Goal: Task Accomplishment & Management: Use online tool/utility

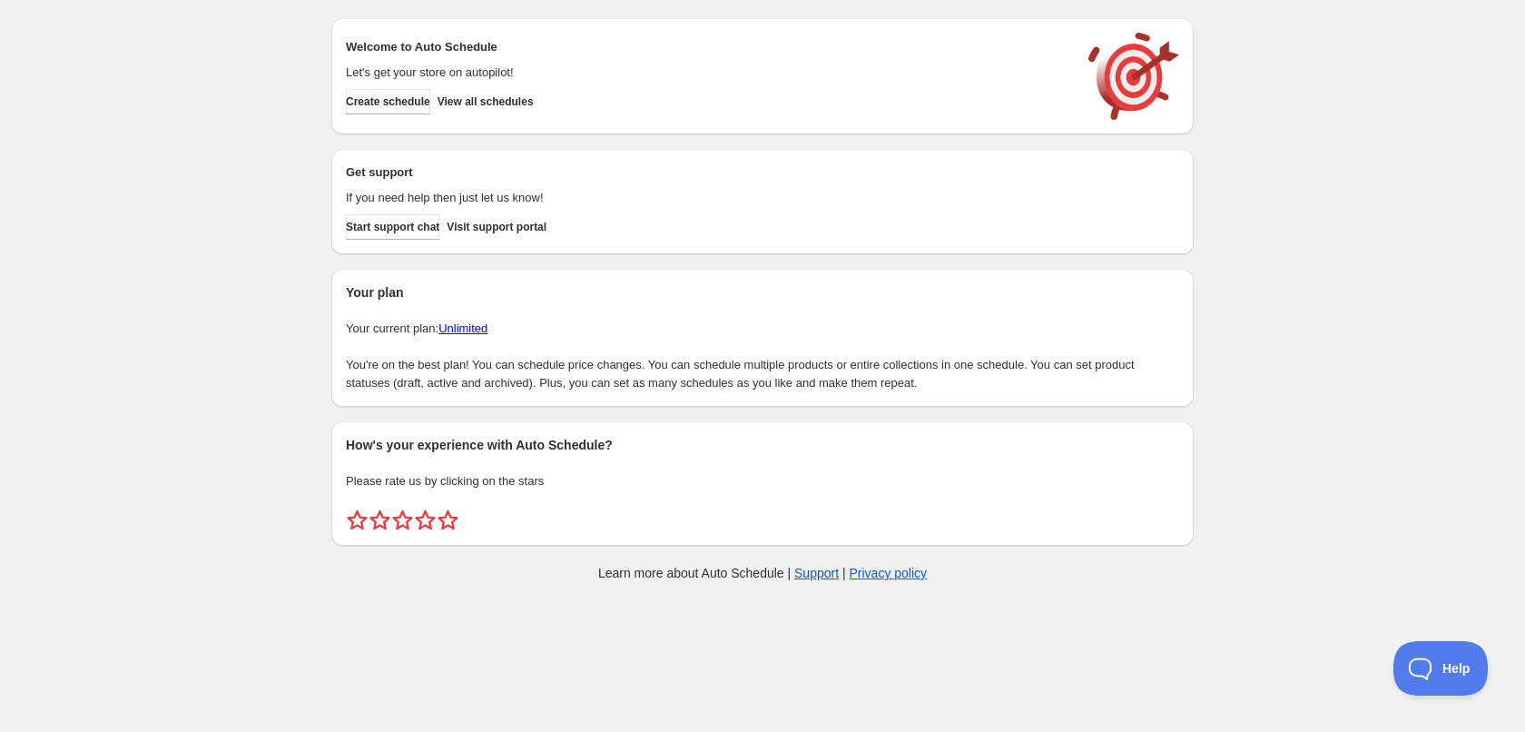
click at [376, 108] on span "Create schedule" at bounding box center [388, 101] width 84 height 15
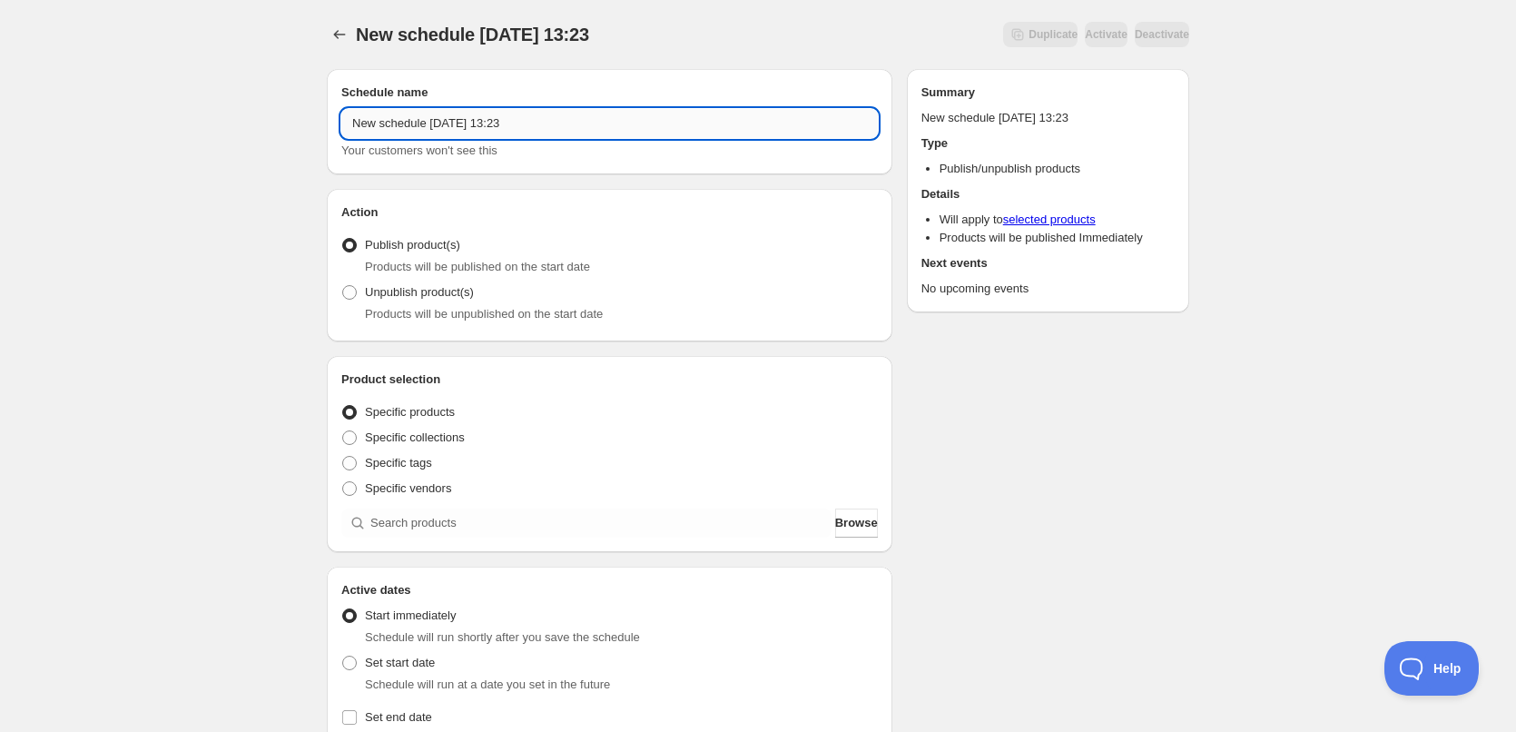
click at [605, 126] on input "New schedule Sep 09 2025 13:23" at bounding box center [609, 123] width 536 height 29
type input "10/09/2025"
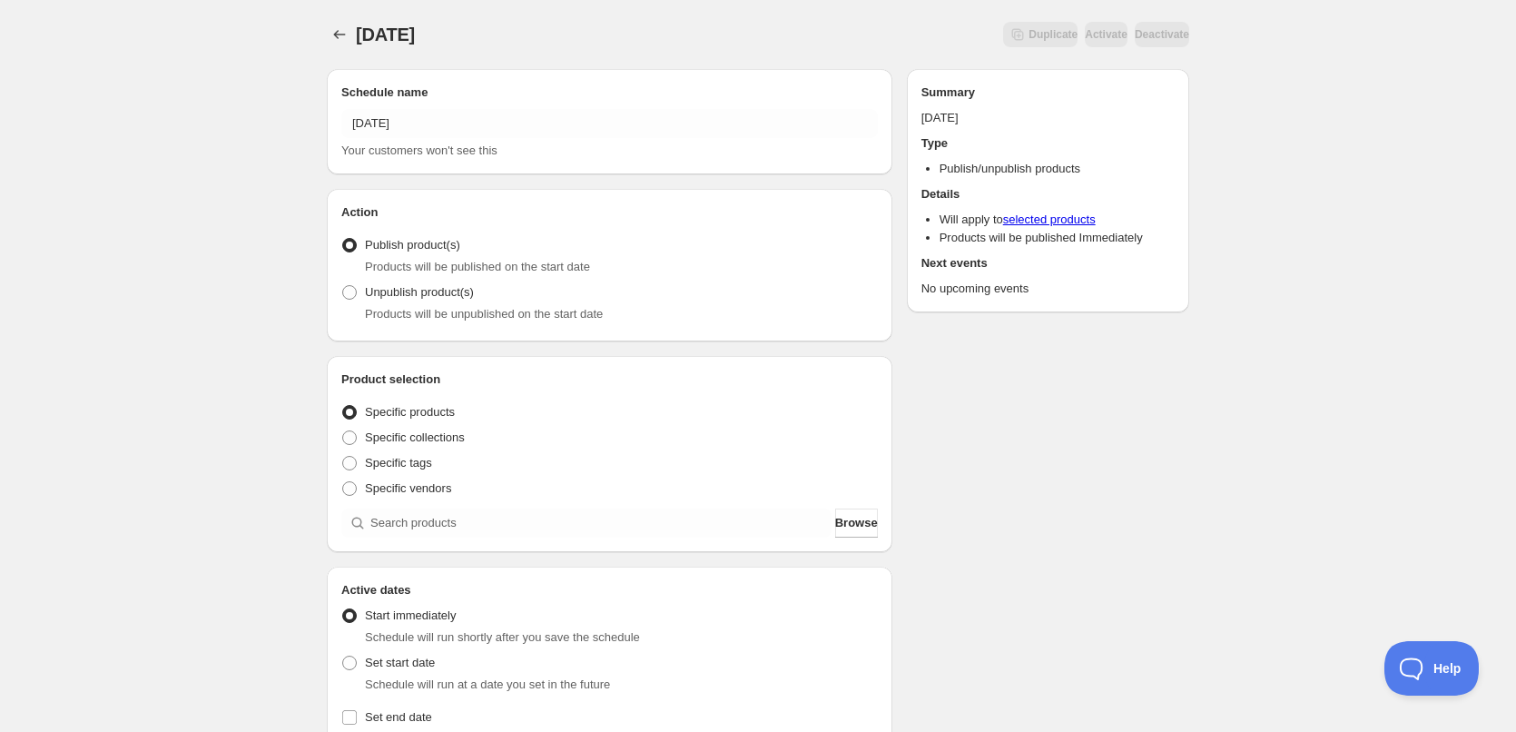
click at [237, 126] on div "10/09/2025. This page is ready 10/09/2025 Duplicate Activate Deactivate More ac…" at bounding box center [758, 691] width 1516 height 1383
click at [344, 463] on span at bounding box center [349, 463] width 15 height 15
click at [343, 457] on input "Specific tags" at bounding box center [342, 456] width 1 height 1
radio input "true"
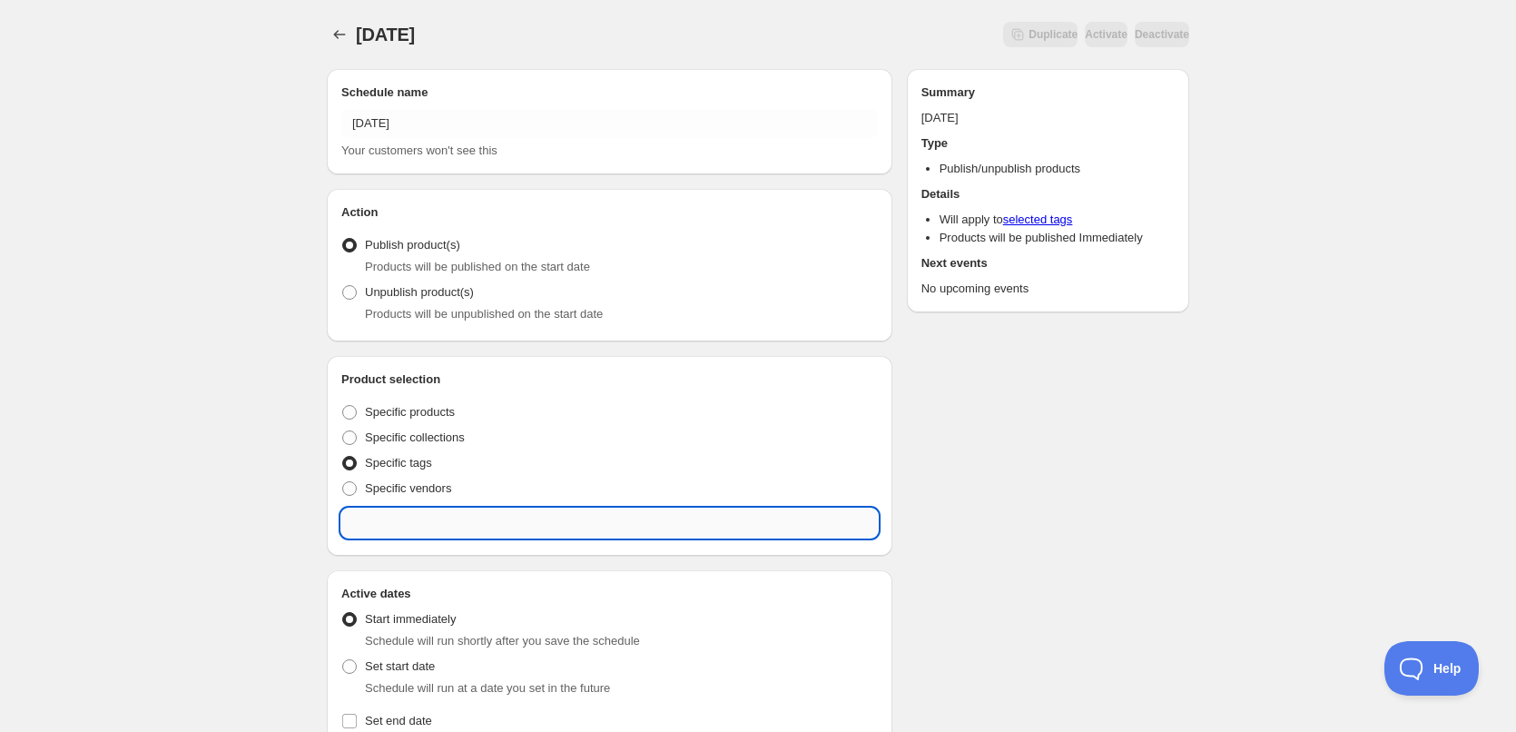
click at [428, 521] on input "text" at bounding box center [609, 522] width 536 height 29
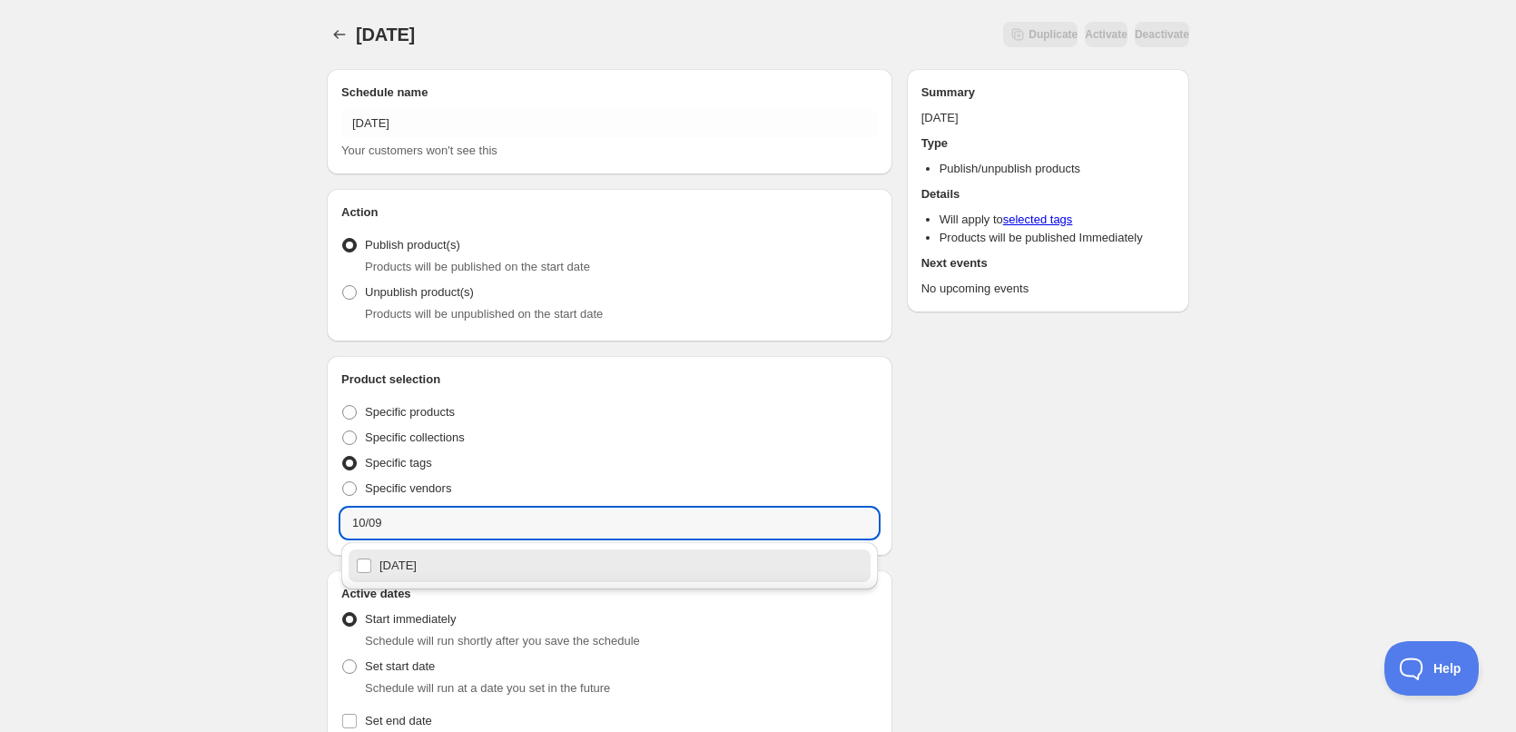
click at [419, 566] on div "10/09/2025" at bounding box center [609, 565] width 507 height 25
type input "10/09/2025"
checkbox input "true"
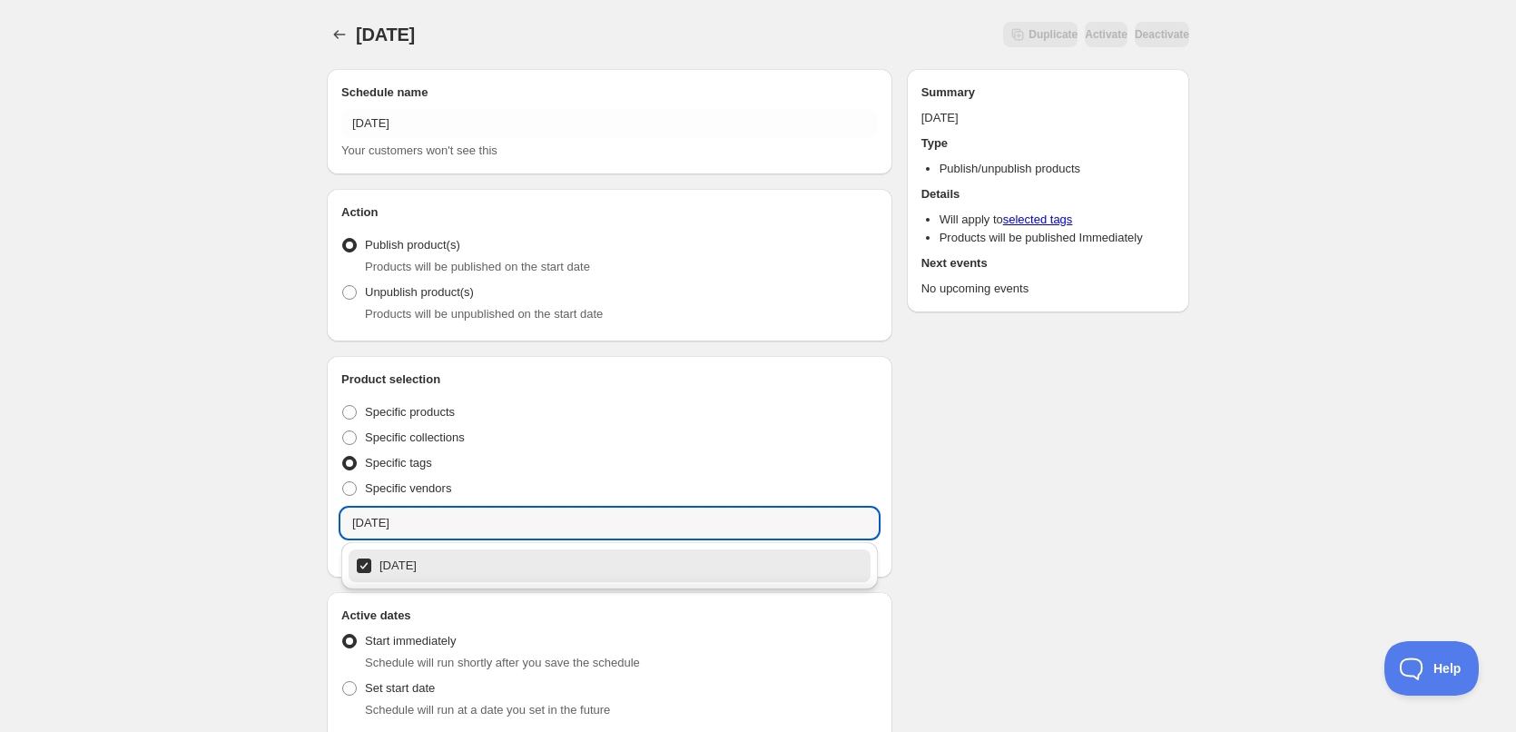
type input "10/09/2025"
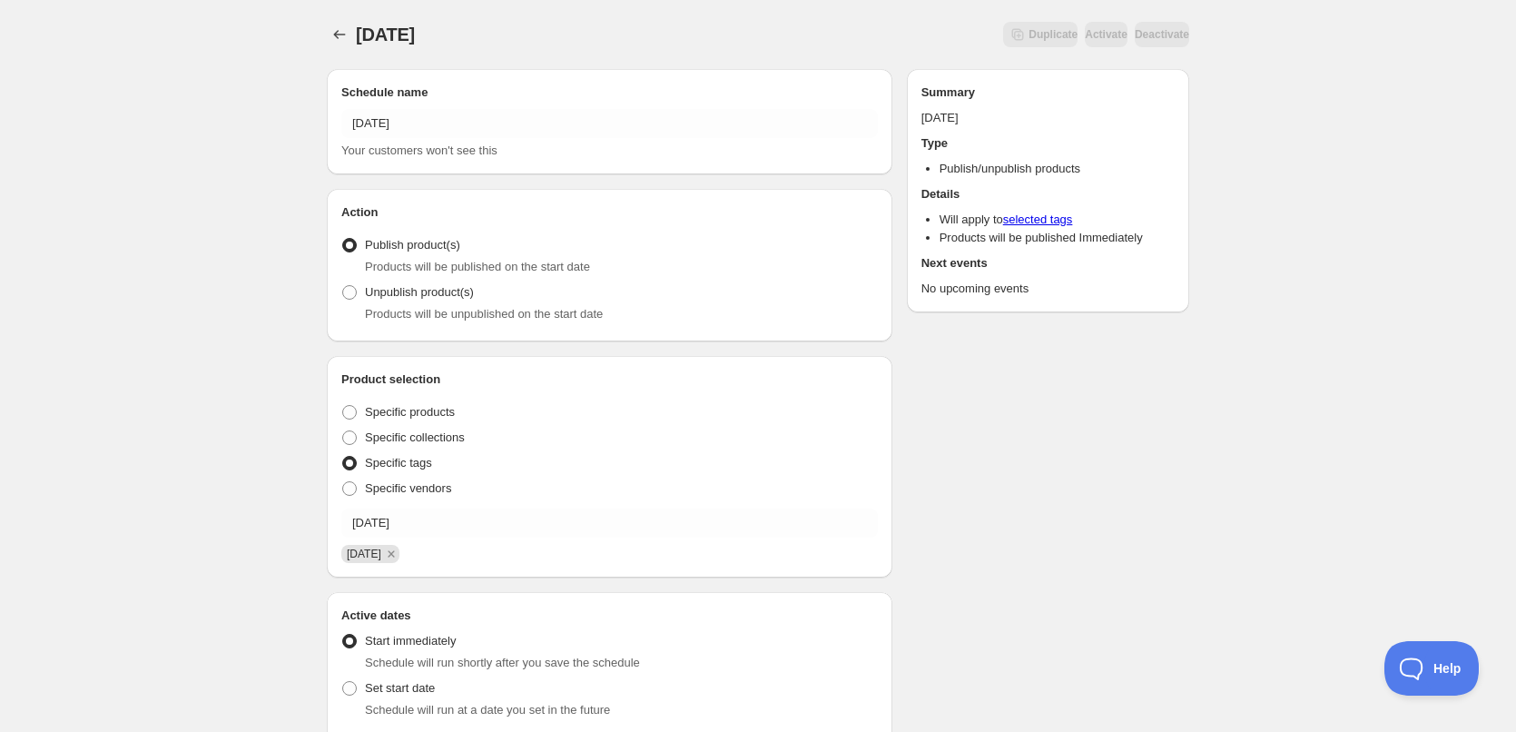
click at [231, 392] on div "10/09/2025. This page is ready 10/09/2025 Duplicate Activate Deactivate More ac…" at bounding box center [758, 704] width 1516 height 1409
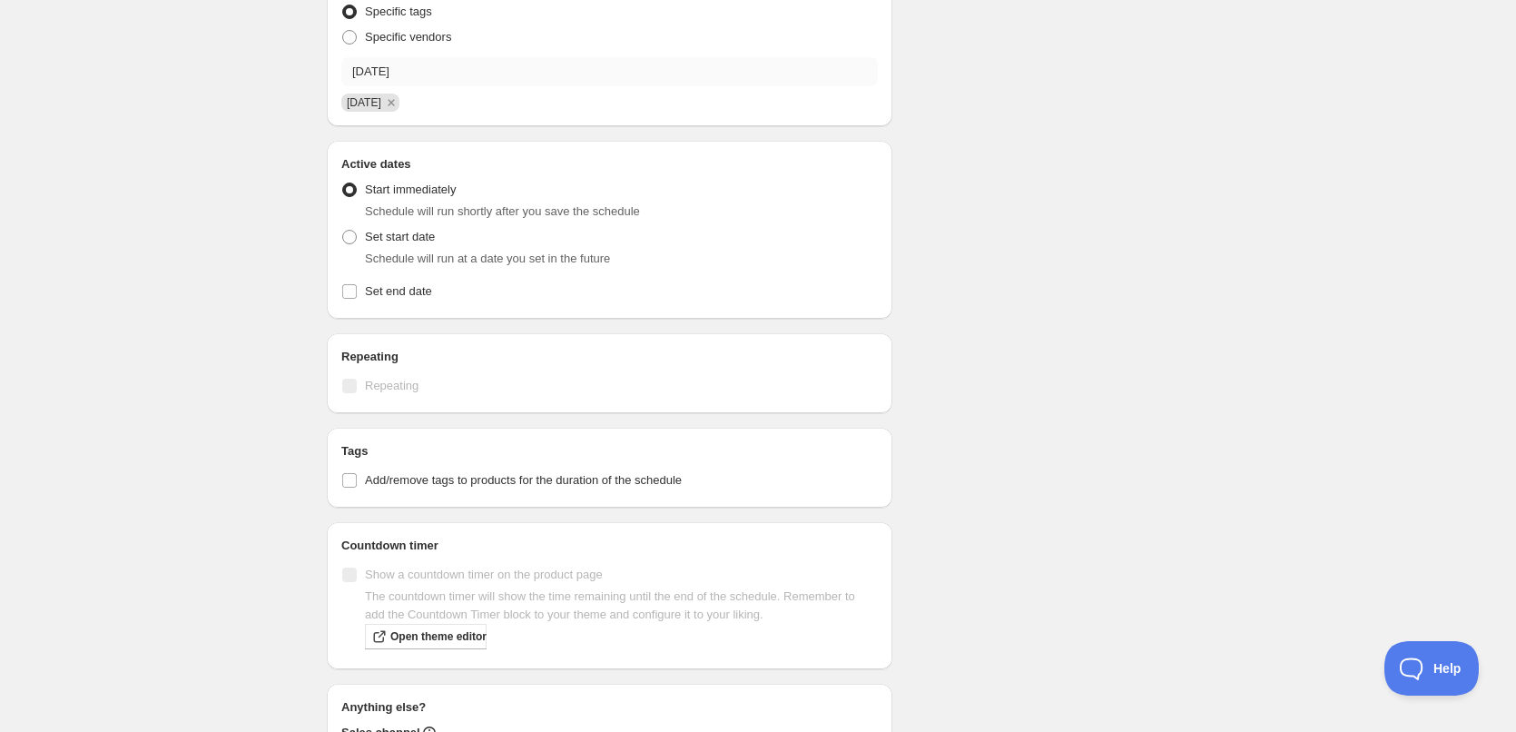
scroll to position [454, 0]
click at [351, 231] on span at bounding box center [349, 234] width 15 height 15
click at [343, 228] on input "Set start date" at bounding box center [342, 227] width 1 height 1
radio input "true"
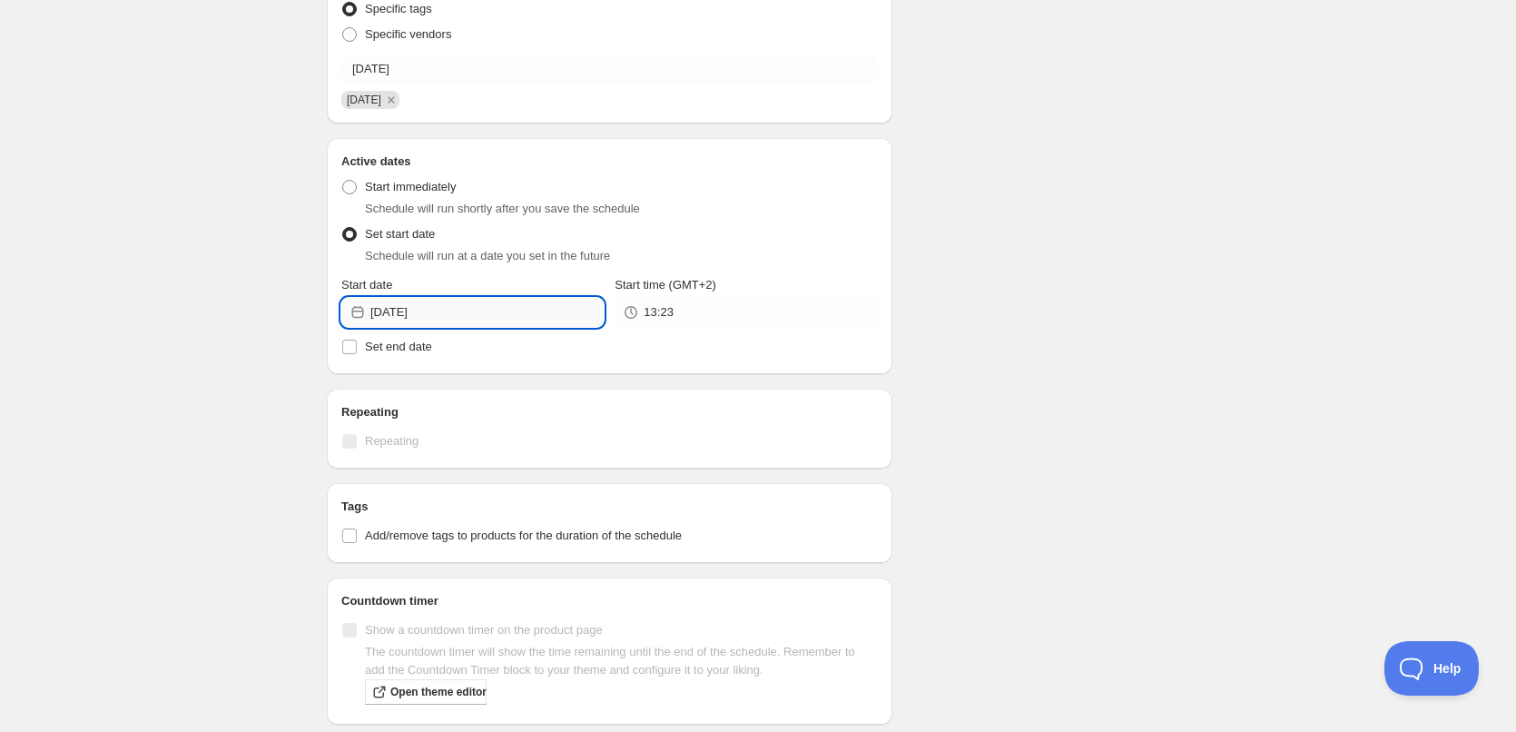
click at [480, 310] on input "2025-09-09" at bounding box center [486, 312] width 233 height 29
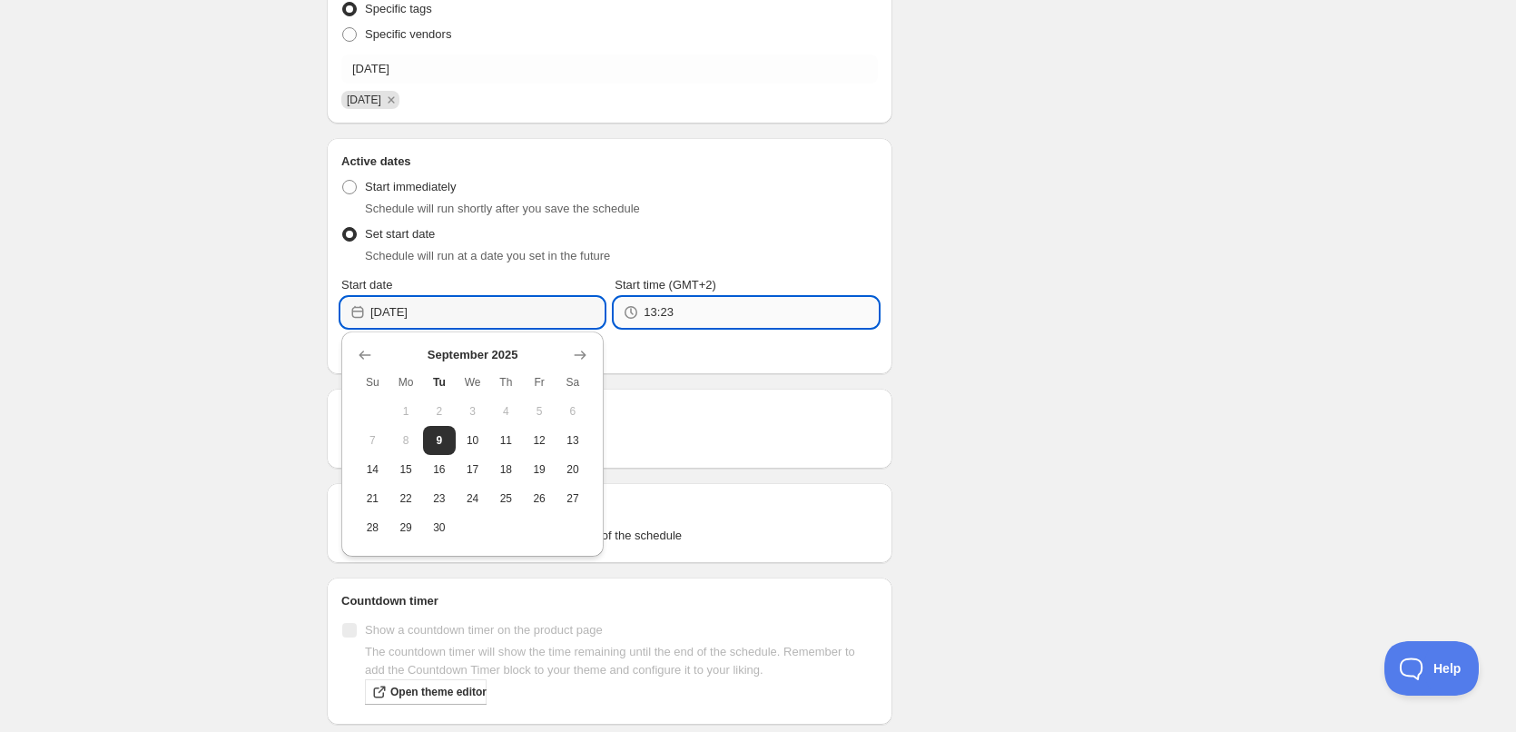
click at [673, 315] on input "13:23" at bounding box center [760, 312] width 233 height 29
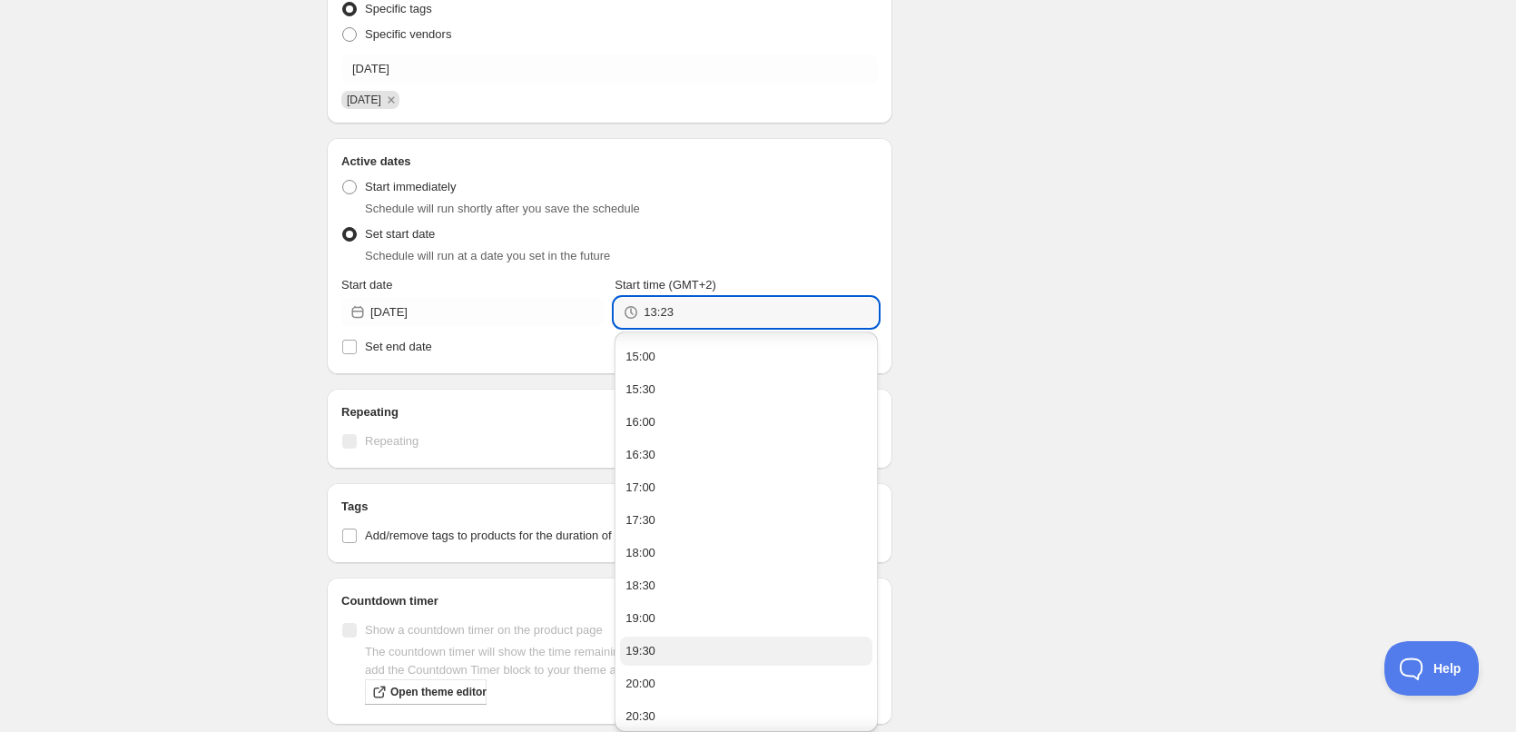
scroll to position [326, 0]
click at [674, 610] on button "22:00" at bounding box center [745, 613] width 251 height 29
type input "22:00"
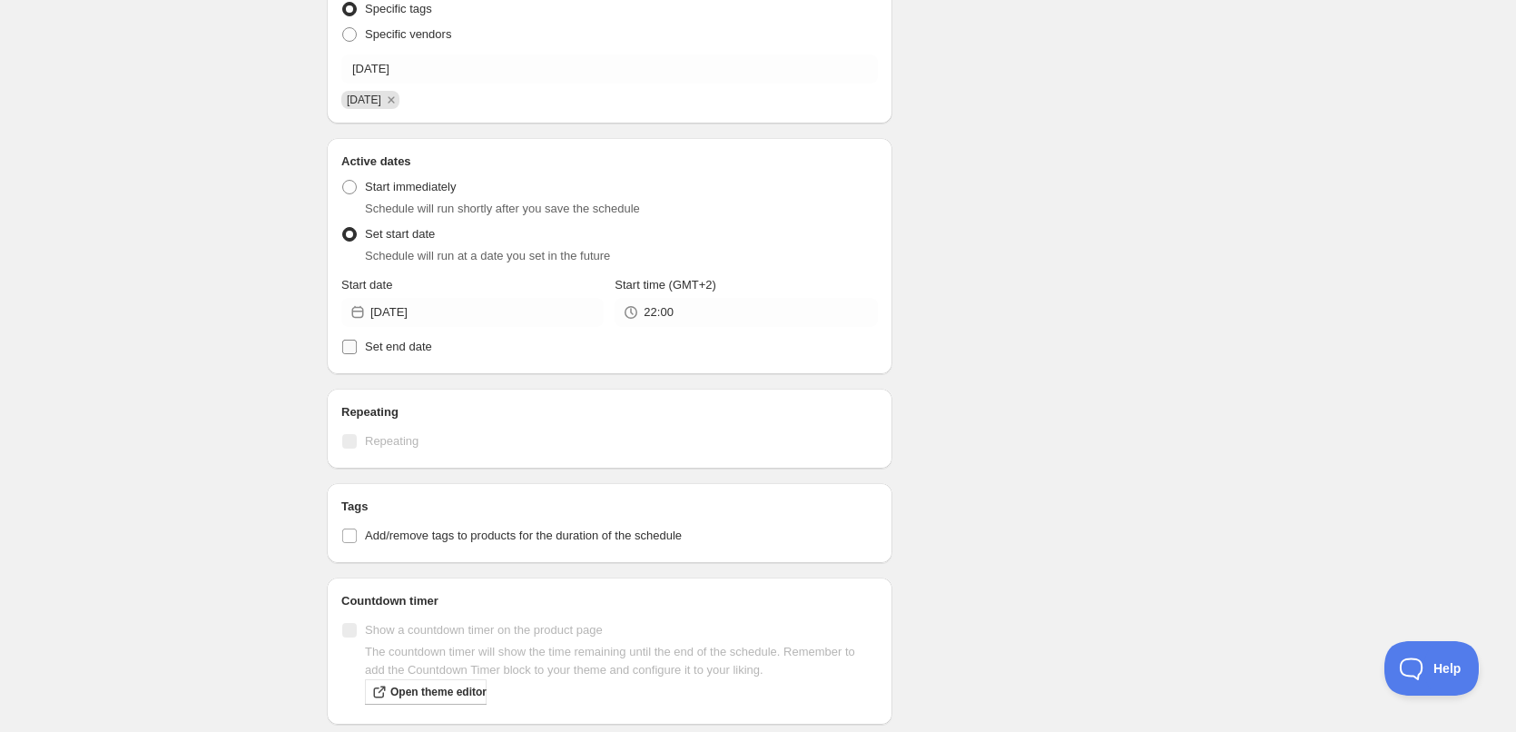
click at [410, 341] on span "Set end date" at bounding box center [398, 346] width 67 height 14
click at [357, 341] on input "Set end date" at bounding box center [349, 346] width 15 height 15
checkbox input "true"
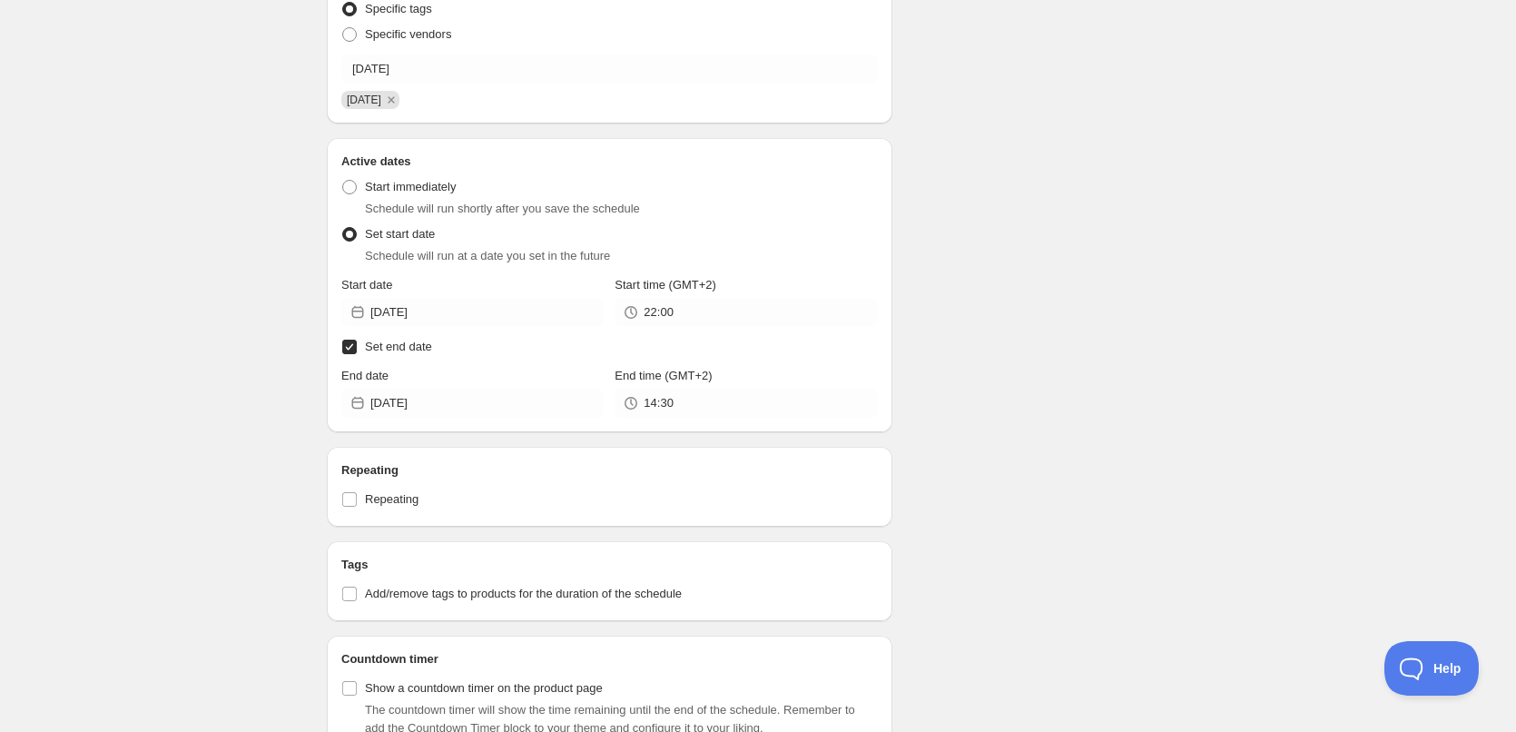
click at [457, 418] on div "Active dates Active Date Type Start immediately Schedule will run shortly after…" at bounding box center [609, 285] width 565 height 294
click at [461, 407] on input "2025-09-09" at bounding box center [486, 402] width 233 height 29
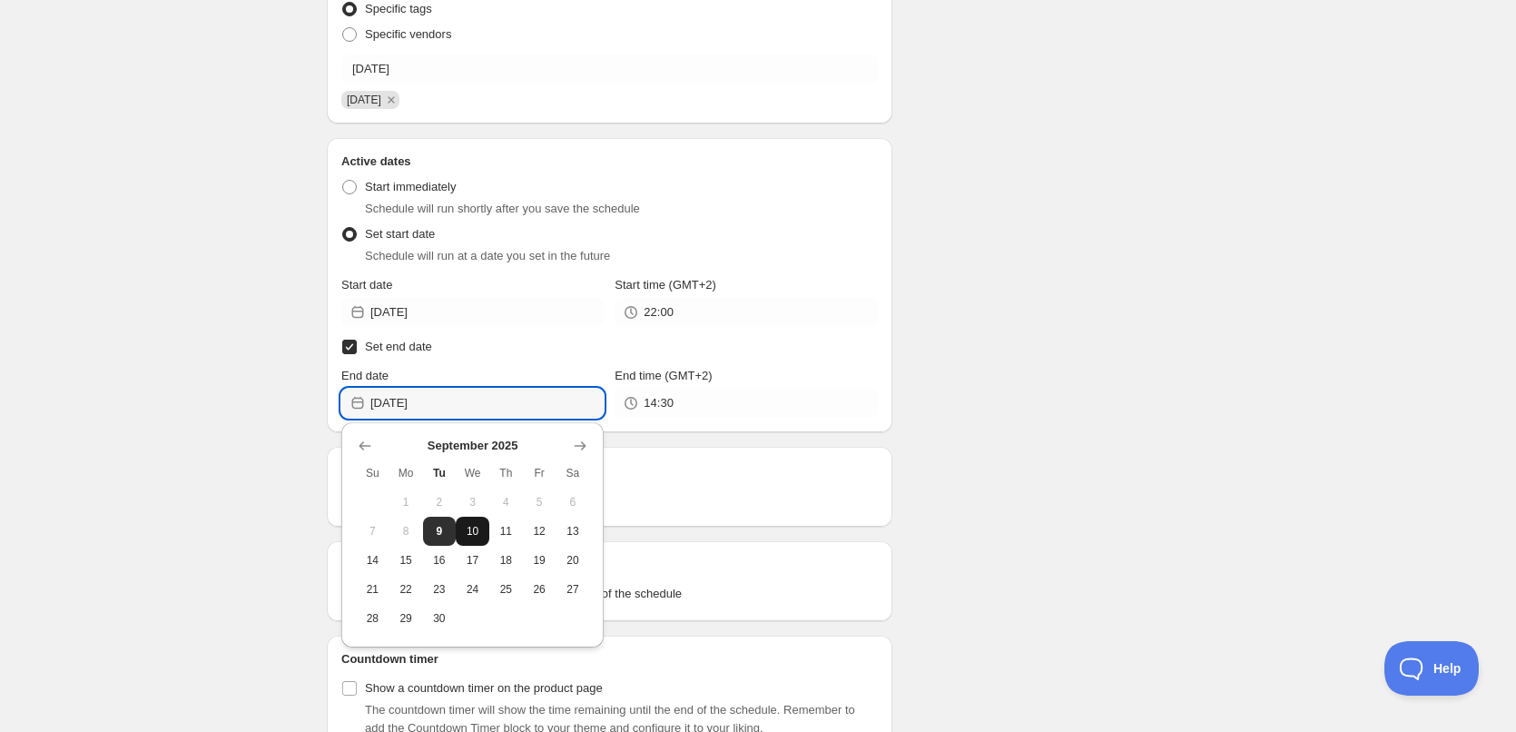
click at [476, 523] on button "10" at bounding box center [473, 530] width 34 height 29
type input "2025-09-10"
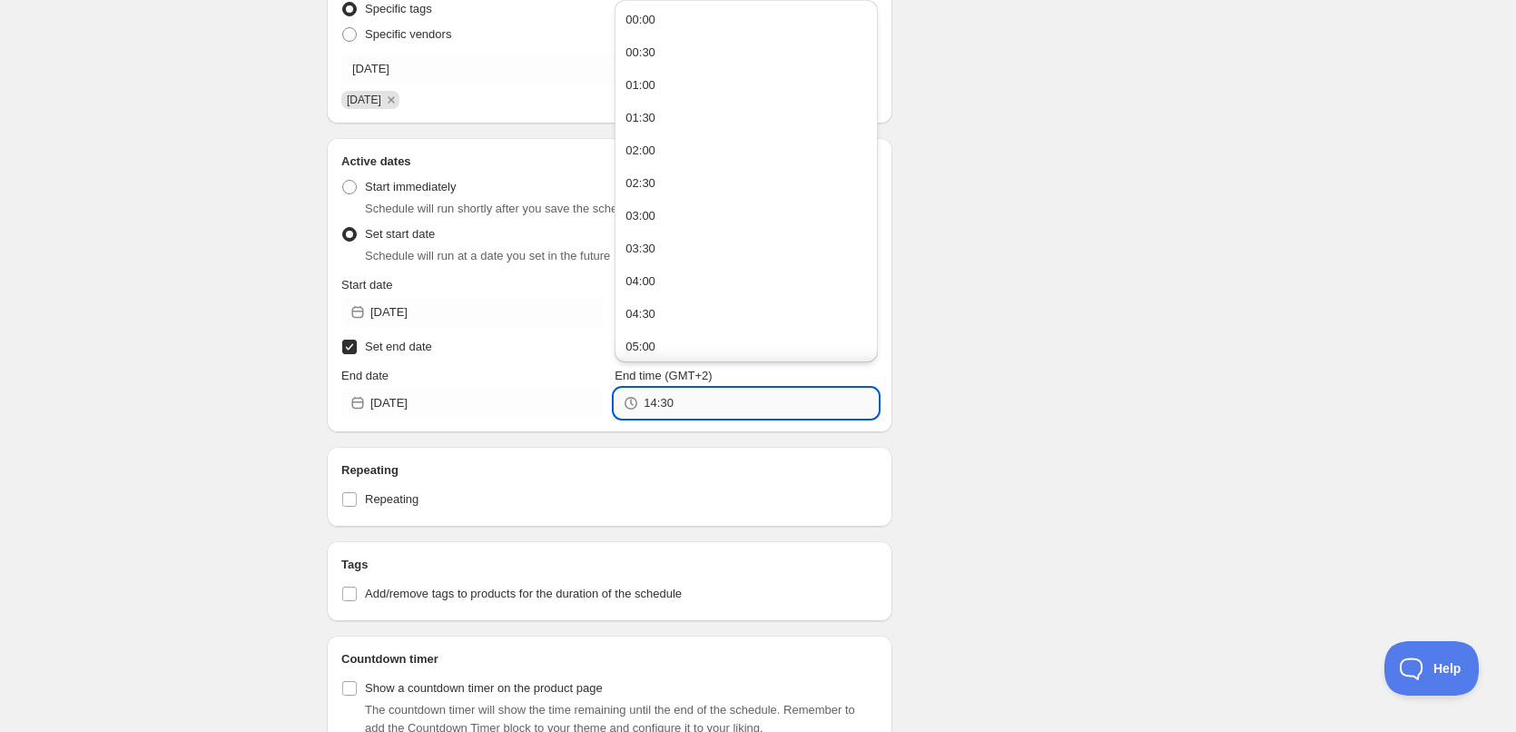
click at [708, 417] on input "14:30" at bounding box center [760, 402] width 233 height 29
click at [682, 279] on button "22:00" at bounding box center [745, 277] width 251 height 29
click at [667, 407] on input "22:00" at bounding box center [760, 402] width 233 height 29
type input "22:10"
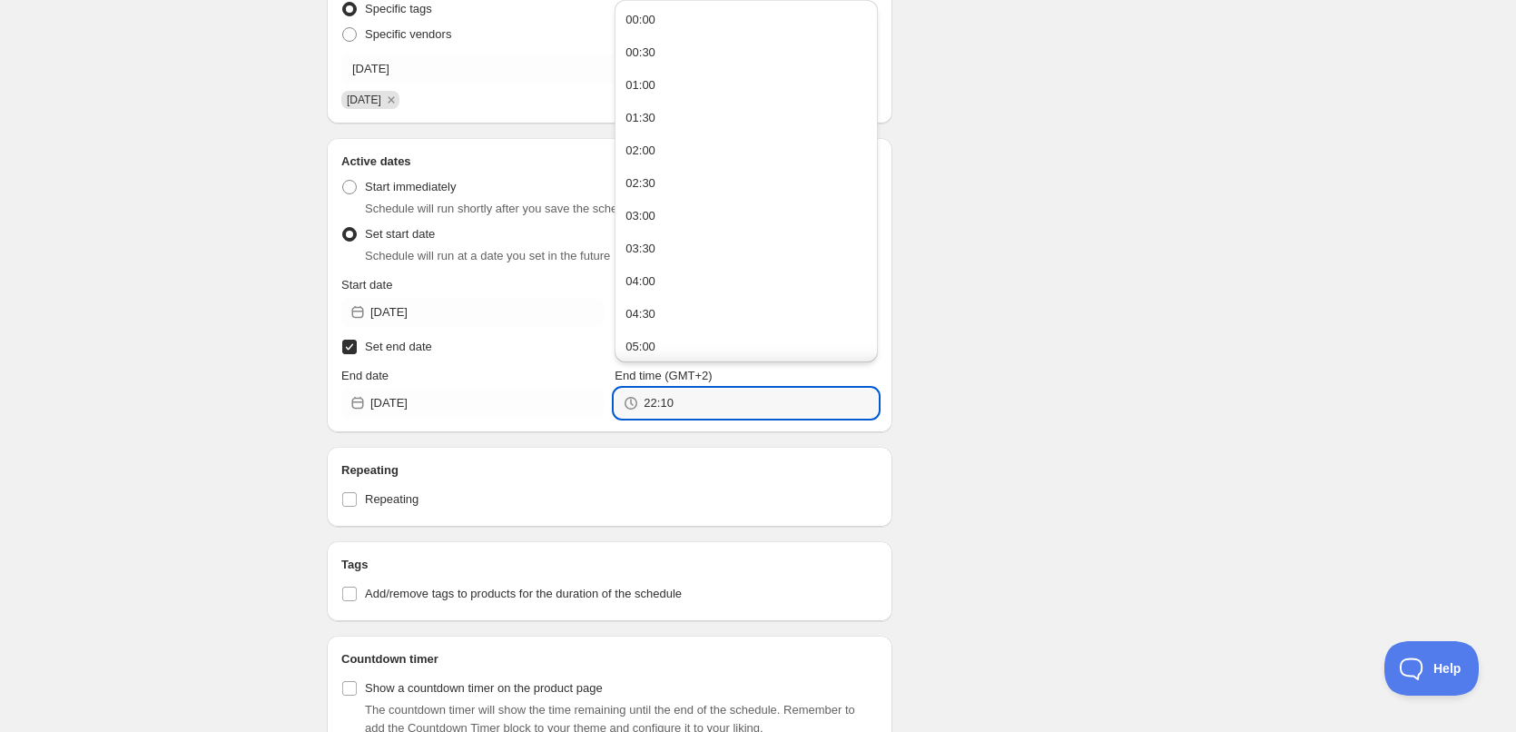
click at [1161, 403] on div "Schedule name 10/09/2025 Your customers won't see this Action Action Publish pr…" at bounding box center [750, 361] width 877 height 1521
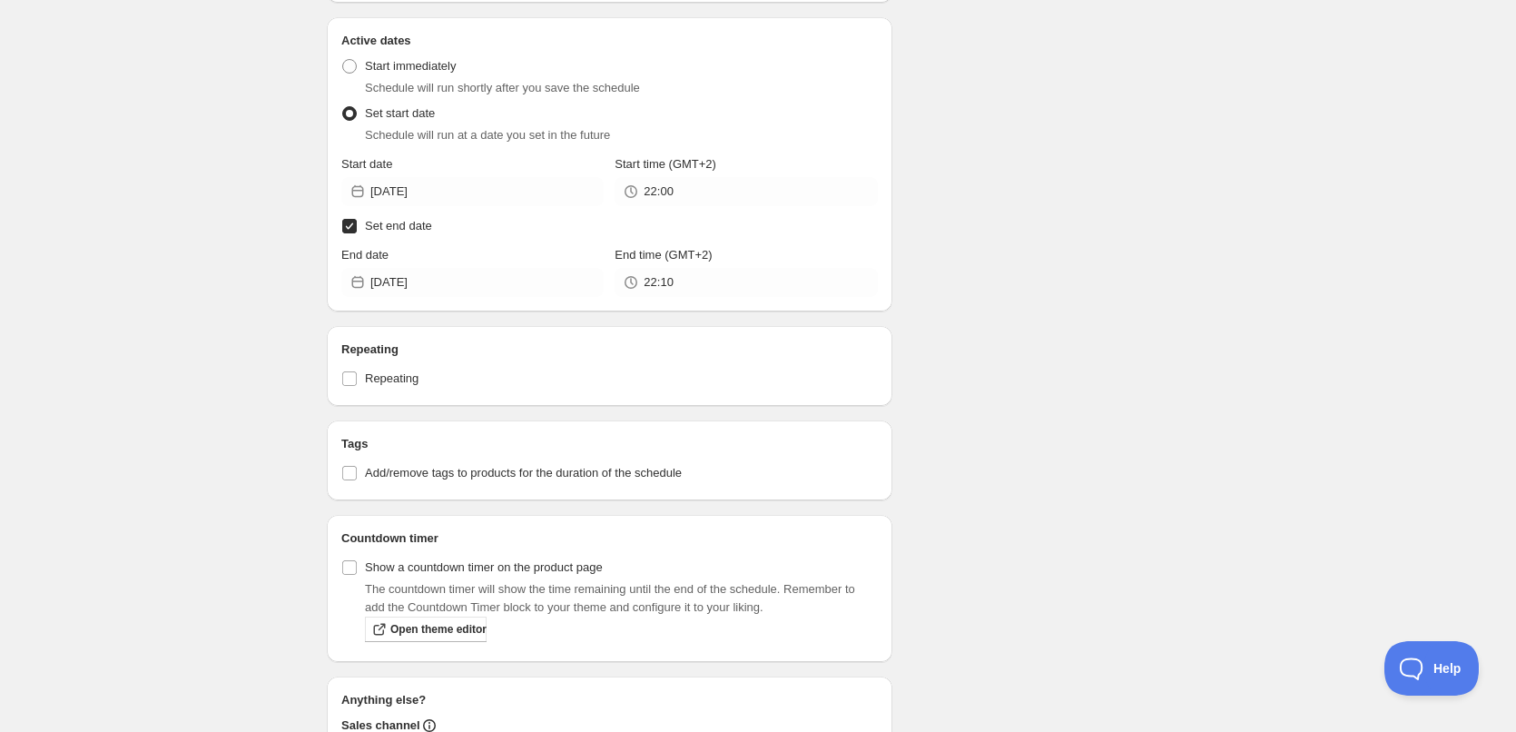
scroll to position [817, 0]
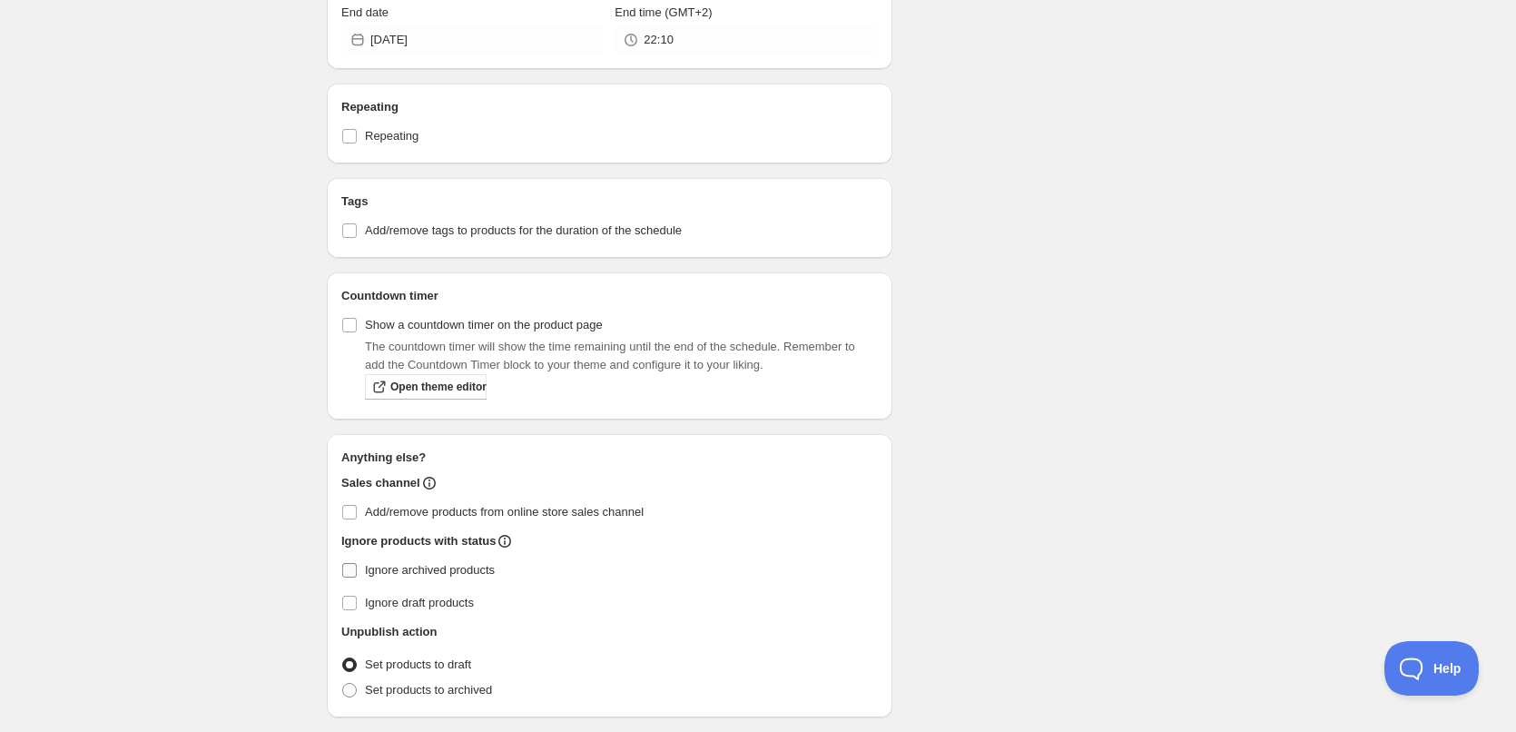
click at [347, 569] on input "Ignore archived products" at bounding box center [349, 570] width 15 height 15
checkbox input "true"
click at [376, 694] on span "Set products to archived" at bounding box center [428, 690] width 127 height 14
click at [343, 683] on input "Set products to archived" at bounding box center [342, 683] width 1 height 1
radio input "true"
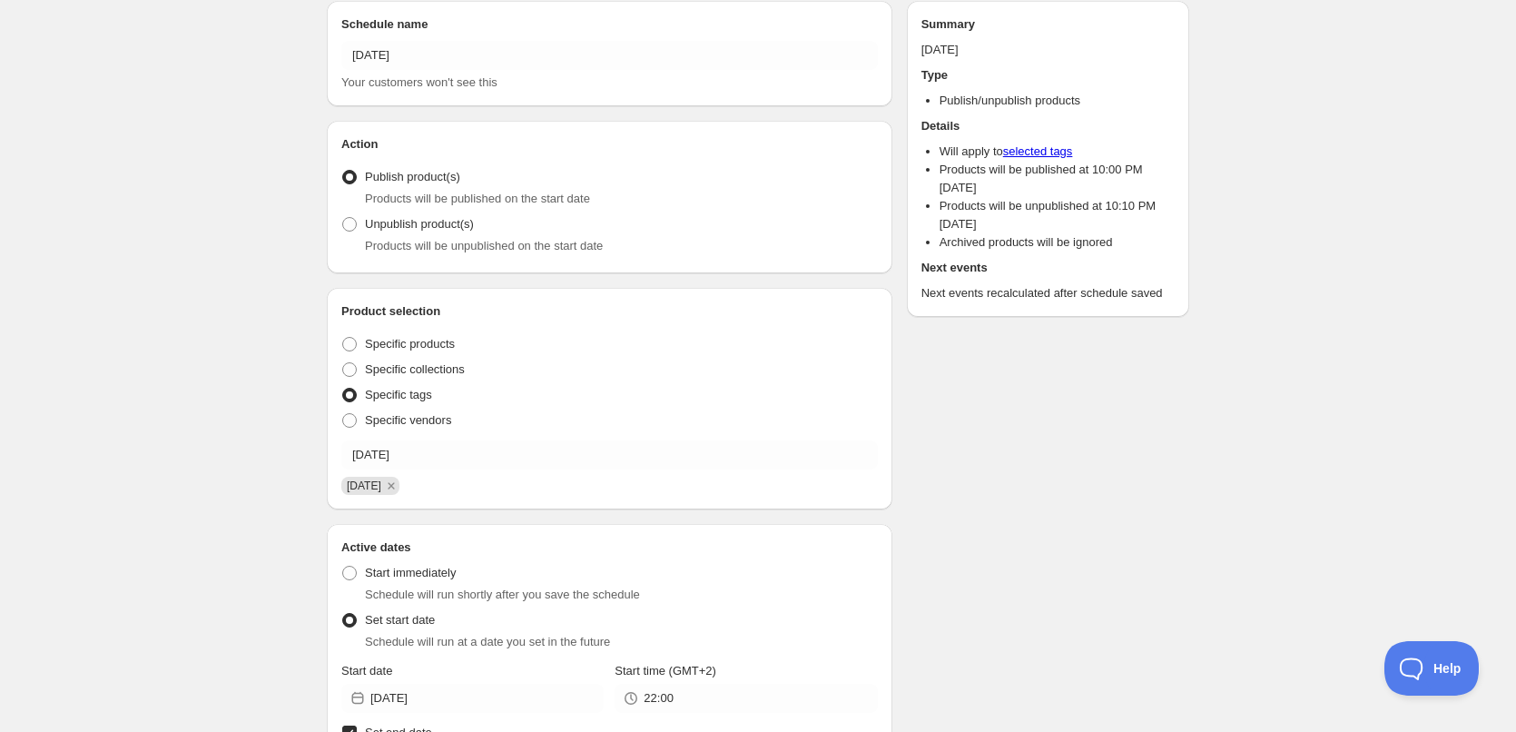
scroll to position [0, 0]
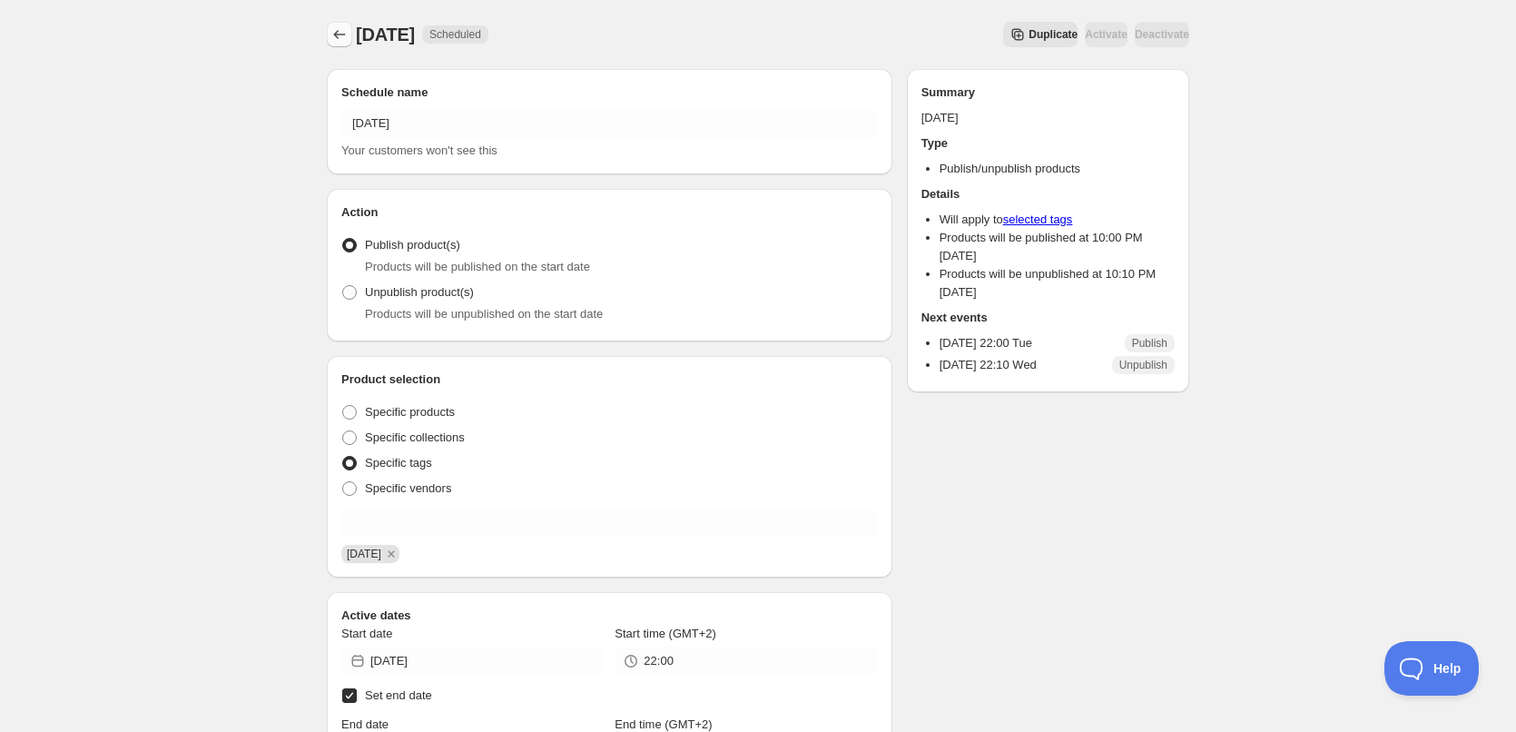
click at [334, 31] on icon "Schedules" at bounding box center [339, 34] width 18 height 18
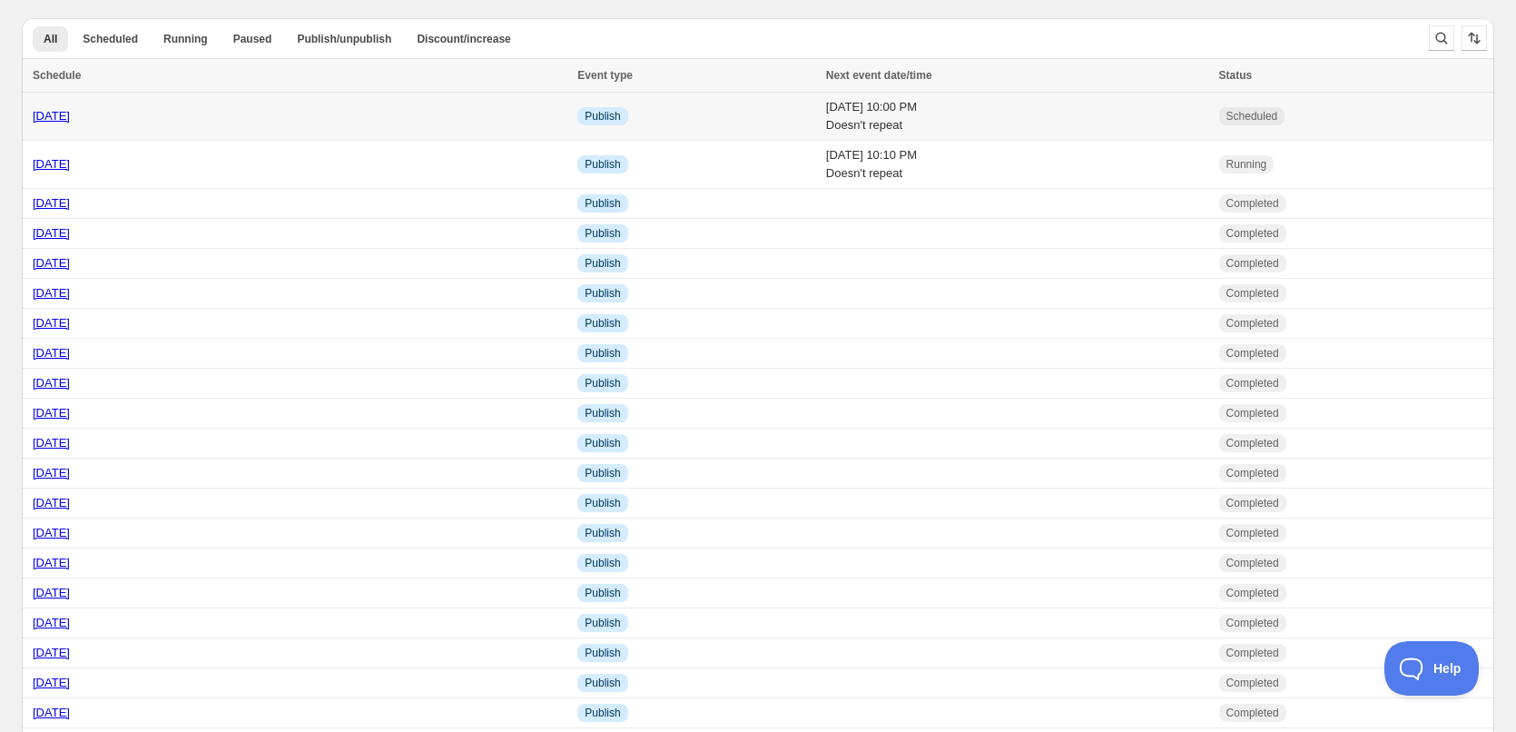
click at [847, 112] on td "Tue 9th September 25 10:00 PM Doesn't repeat" at bounding box center [1016, 117] width 393 height 48
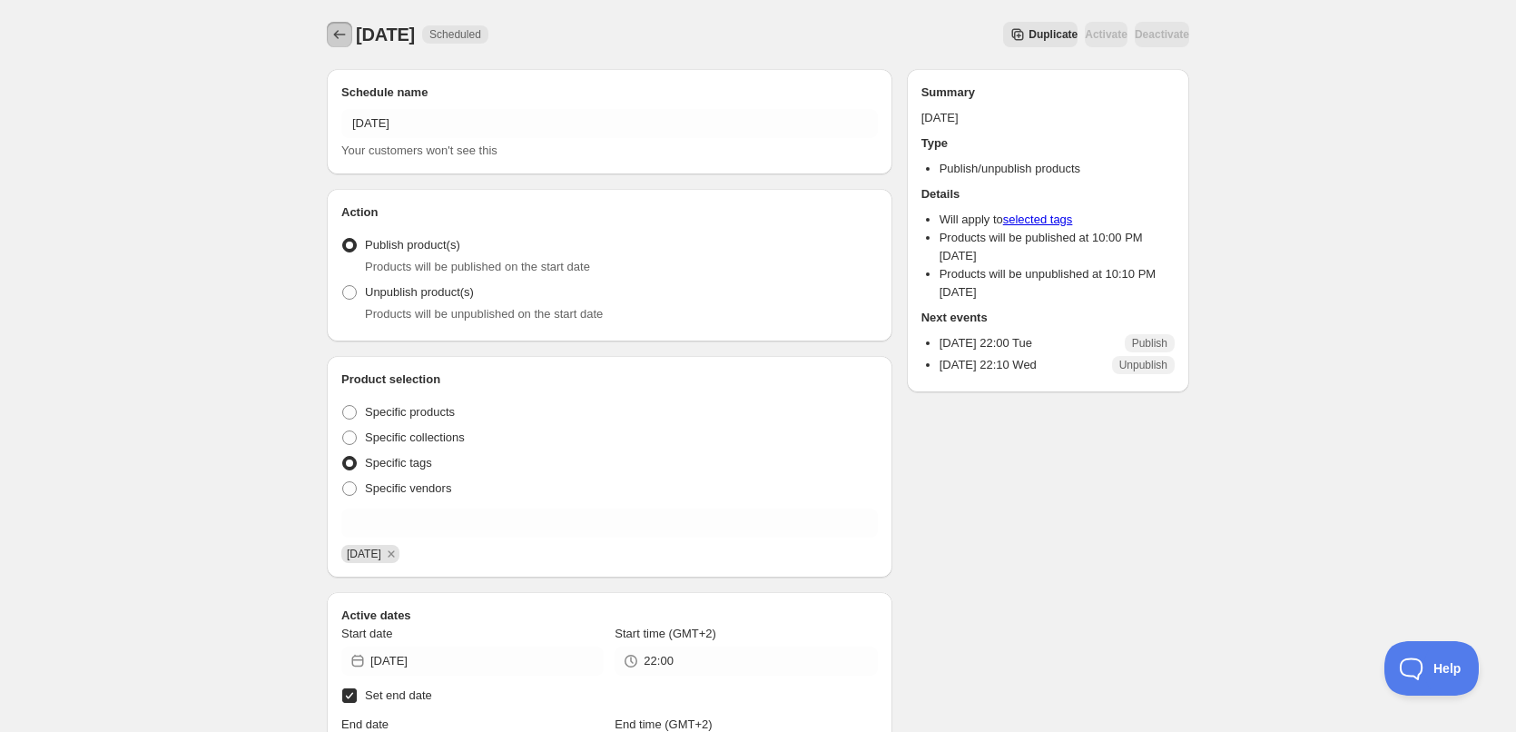
click at [338, 34] on icon "Schedules" at bounding box center [339, 34] width 18 height 18
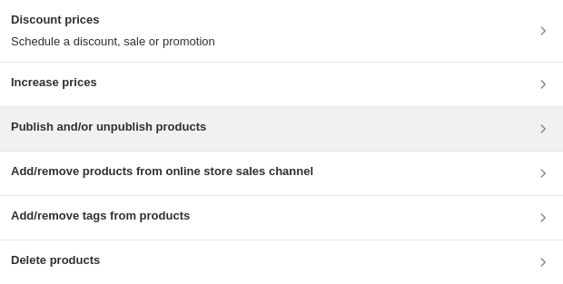
click at [172, 127] on h3 "Publish and/or unpublish products" at bounding box center [108, 127] width 195 height 18
